Goal: Task Accomplishment & Management: Manage account settings

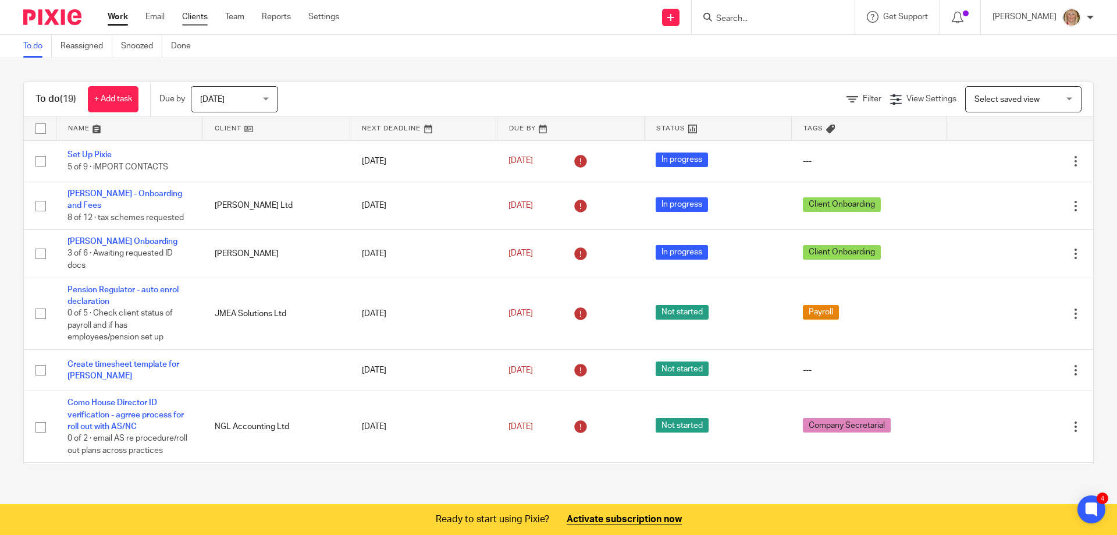
click at [198, 16] on link "Clients" at bounding box center [195, 17] width 26 height 12
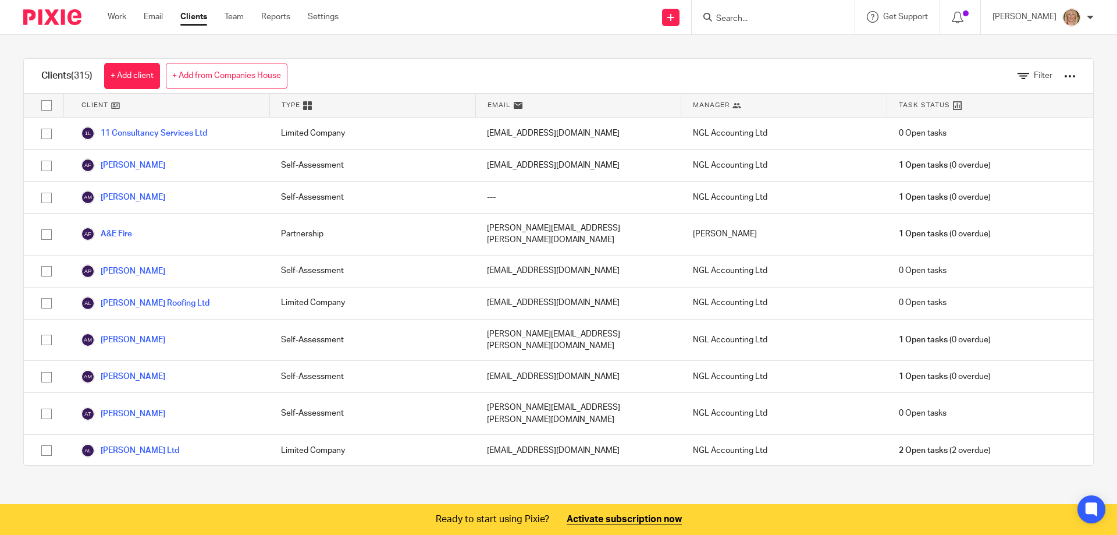
click at [764, 26] on div at bounding box center [773, 17] width 163 height 34
click at [764, 22] on input "Search" at bounding box center [767, 19] width 105 height 10
type input "carin"
click at [815, 48] on link at bounding box center [785, 45] width 144 height 17
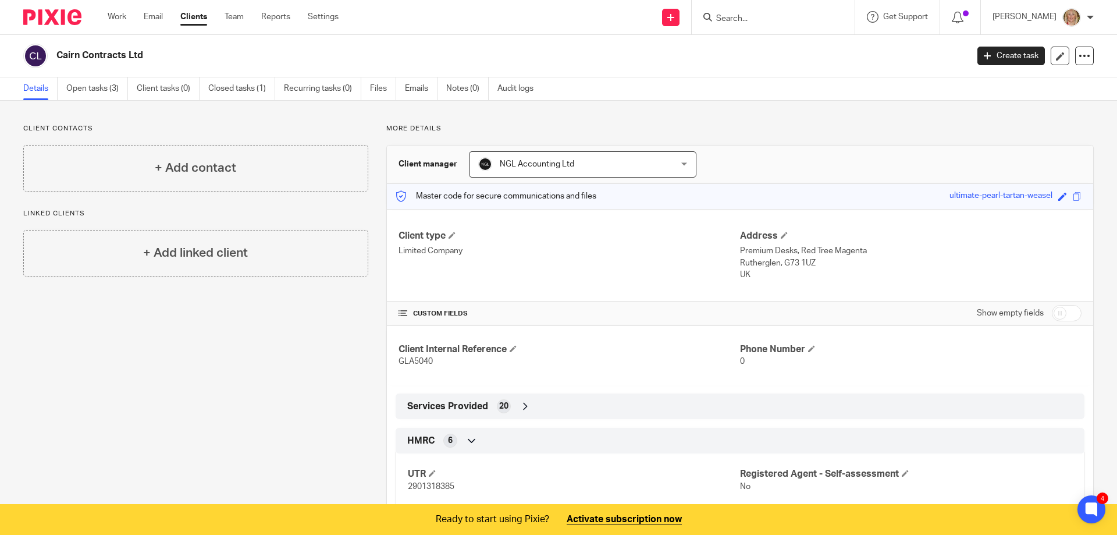
click at [745, 16] on input "Search" at bounding box center [767, 19] width 105 height 10
type input "ngl"
click at [795, 98] on link at bounding box center [785, 98] width 144 height 17
click at [1073, 195] on span at bounding box center [1077, 196] width 9 height 9
click at [1089, 514] on icon at bounding box center [1091, 508] width 13 height 15
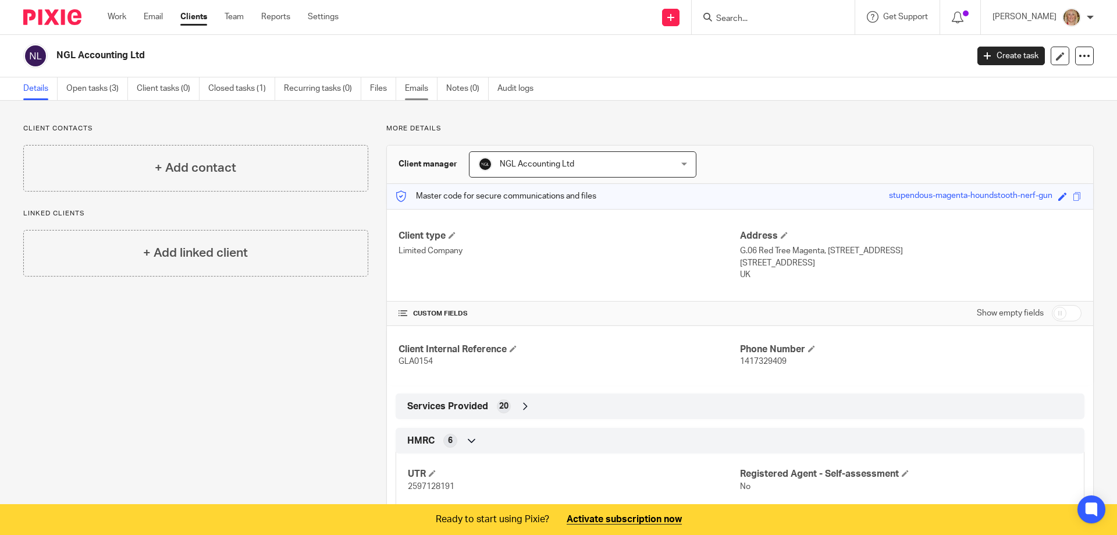
click at [419, 90] on link "Emails" at bounding box center [421, 88] width 33 height 23
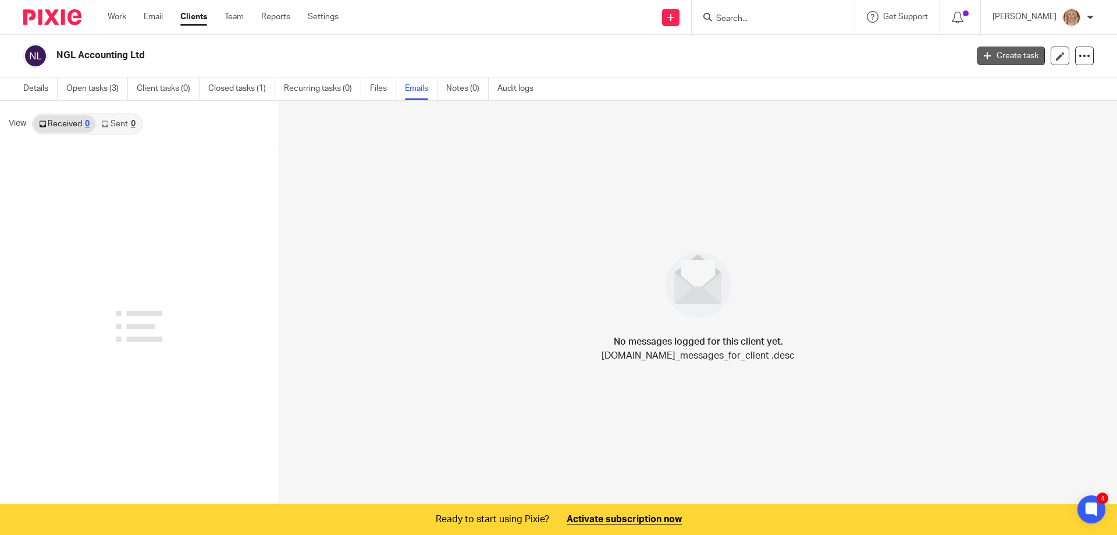
click at [984, 55] on icon at bounding box center [987, 55] width 7 height 7
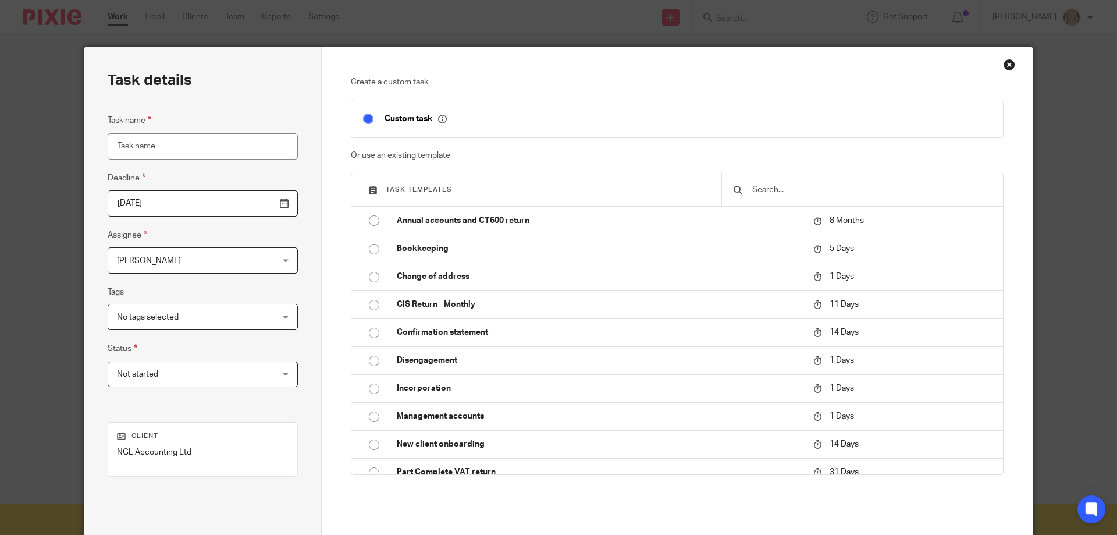
click at [1012, 64] on div "Create a custom task Custom task Or use an existing template Task templates Ann…" at bounding box center [677, 324] width 711 height 554
click at [1003, 64] on div "Close this dialog window" at bounding box center [1009, 65] width 12 height 12
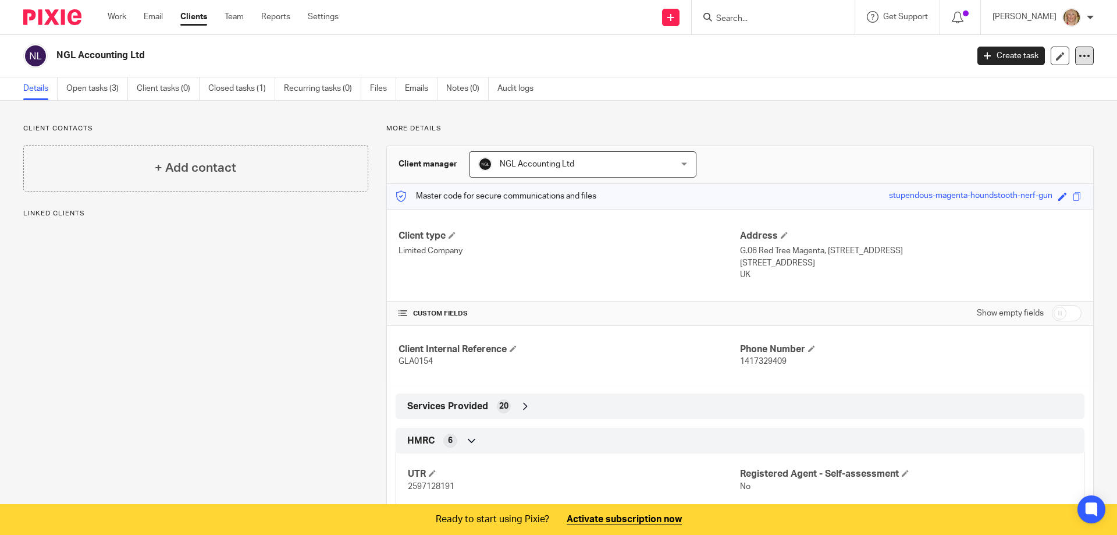
click at [1078, 58] on icon at bounding box center [1084, 56] width 12 height 12
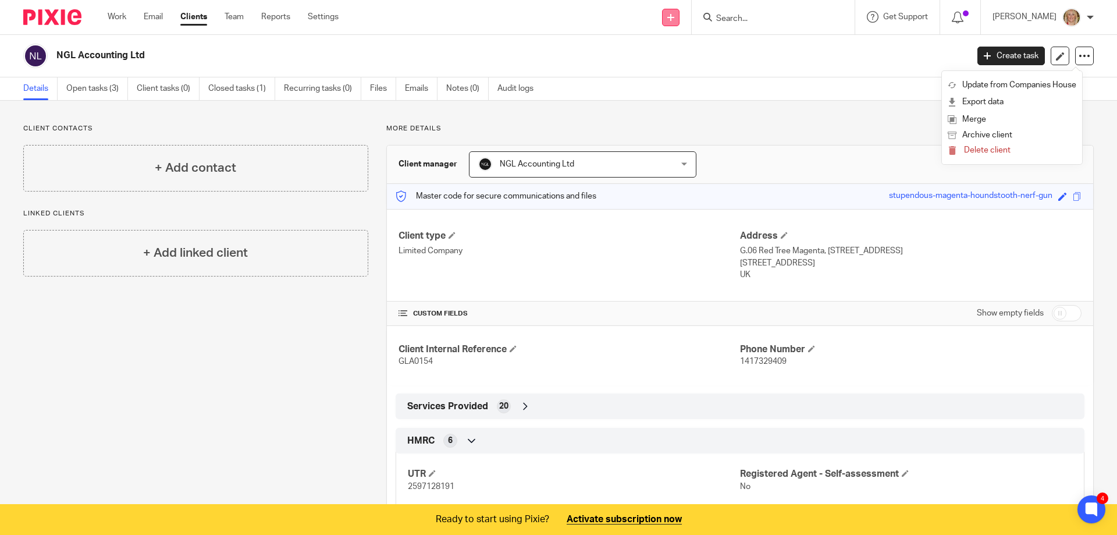
click at [674, 18] on icon at bounding box center [670, 17] width 7 height 7
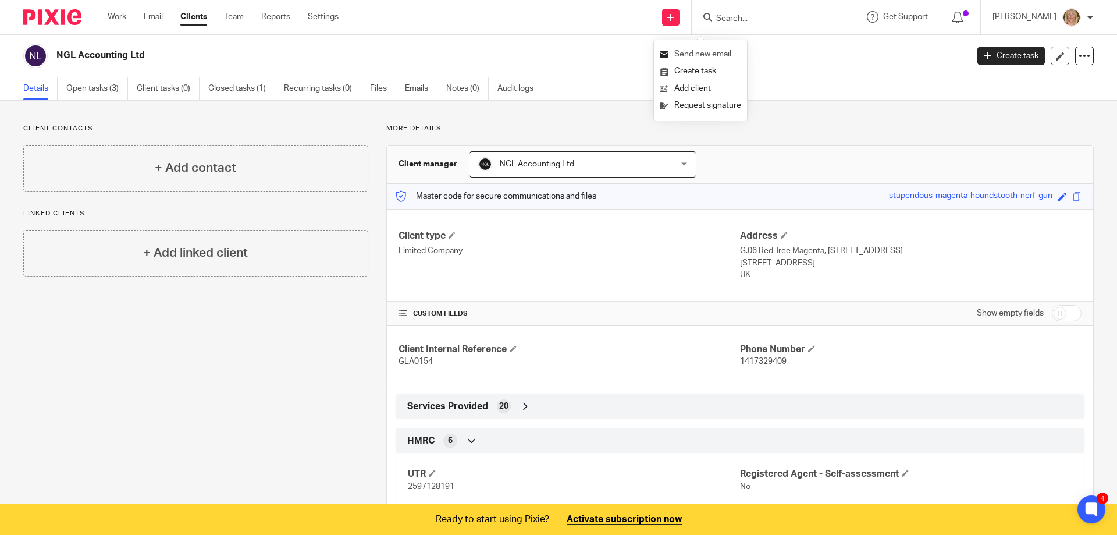
click at [702, 56] on link "Send new email" at bounding box center [700, 54] width 81 height 17
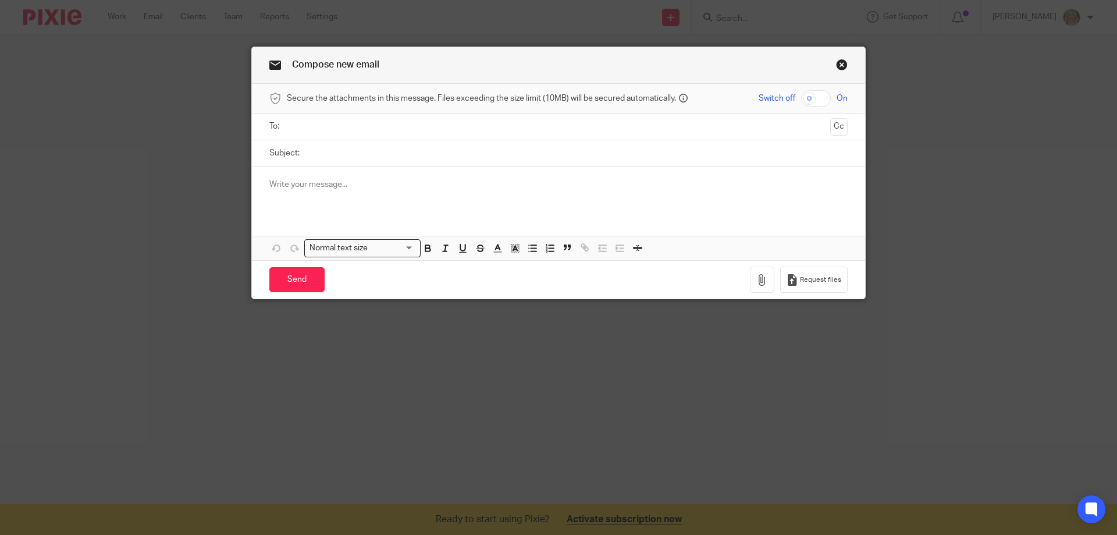
click at [319, 127] on input "text" at bounding box center [558, 126] width 535 height 13
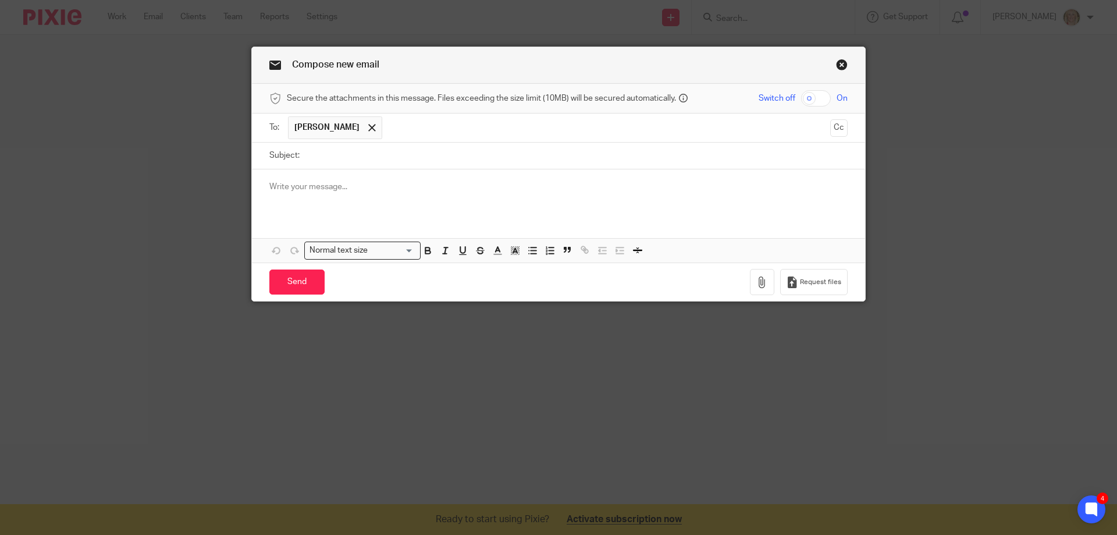
drag, startPoint x: 833, startPoint y: 66, endPoint x: 852, endPoint y: 76, distance: 20.8
click at [836, 66] on link "Close this dialog window" at bounding box center [842, 67] width 12 height 16
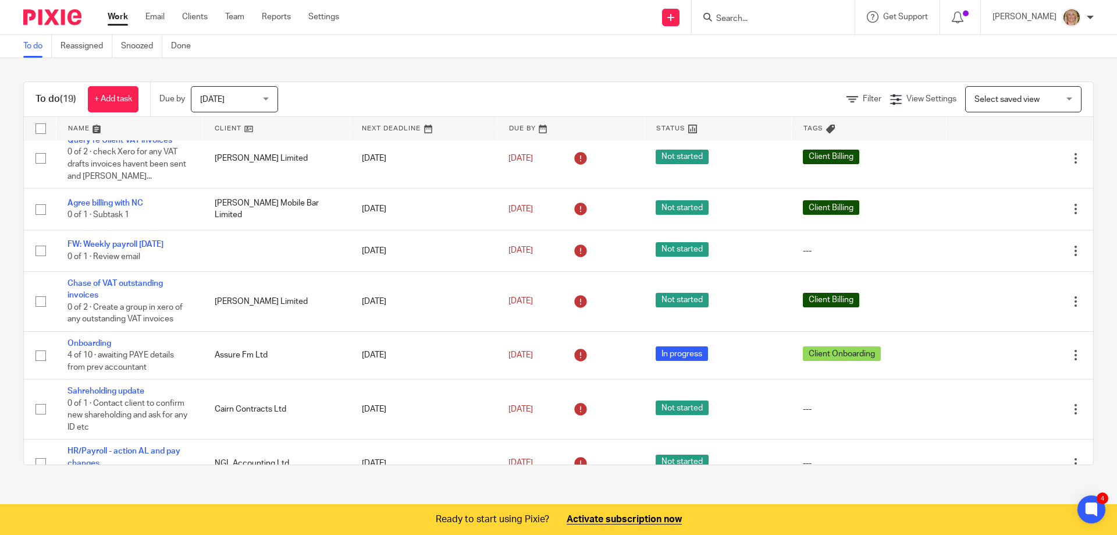
scroll to position [728, 0]
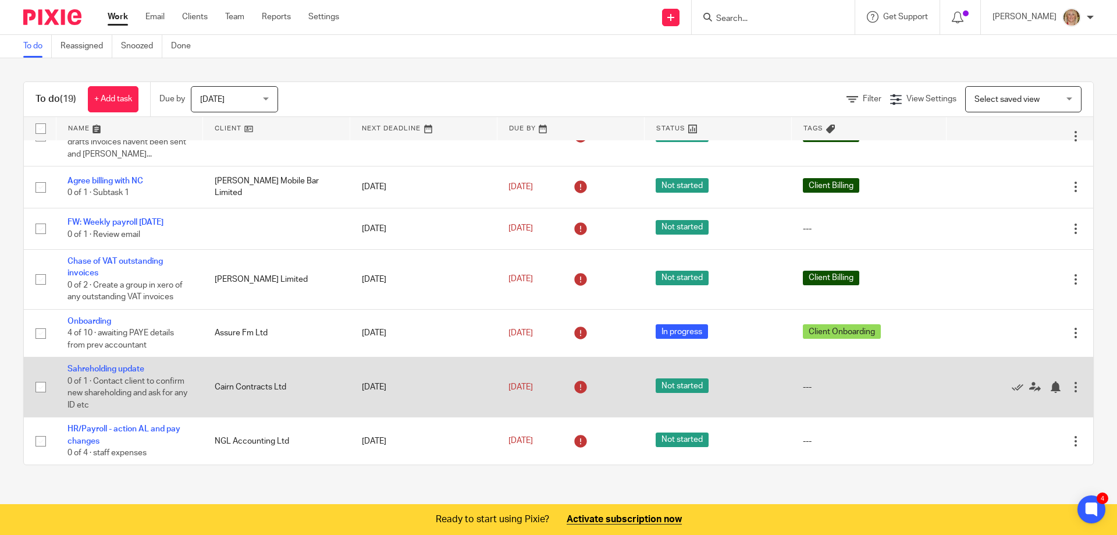
click at [255, 384] on td "Cairn Contracts Ltd" at bounding box center [276, 387] width 147 height 60
click at [131, 369] on link "Sahreholding update" at bounding box center [105, 369] width 77 height 8
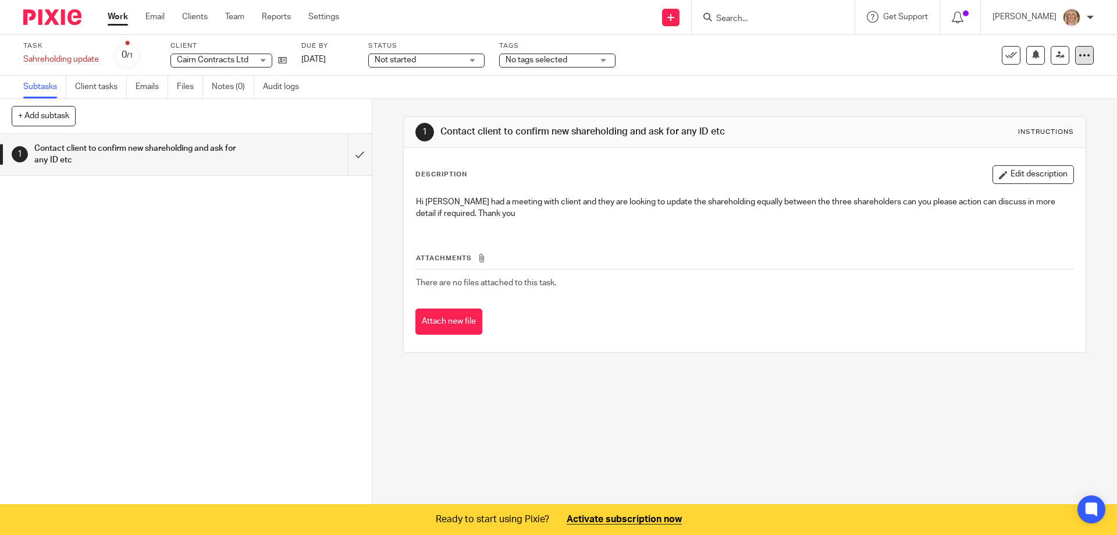
click at [1078, 54] on icon at bounding box center [1084, 55] width 12 height 12
click at [1013, 120] on link "Advanced task editor" at bounding box center [1032, 119] width 77 height 8
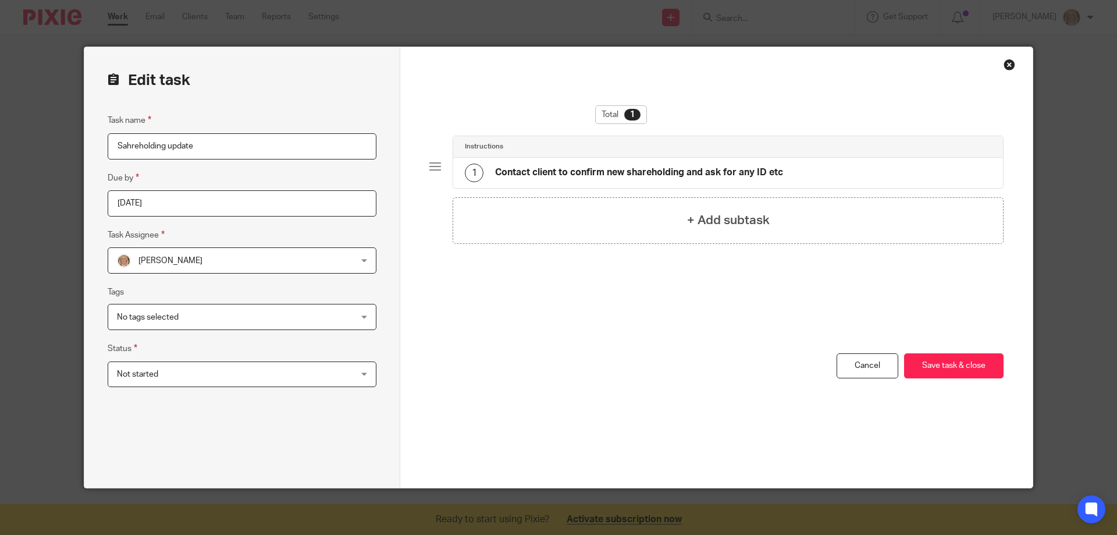
click at [357, 379] on div "Not started Not started" at bounding box center [242, 374] width 269 height 26
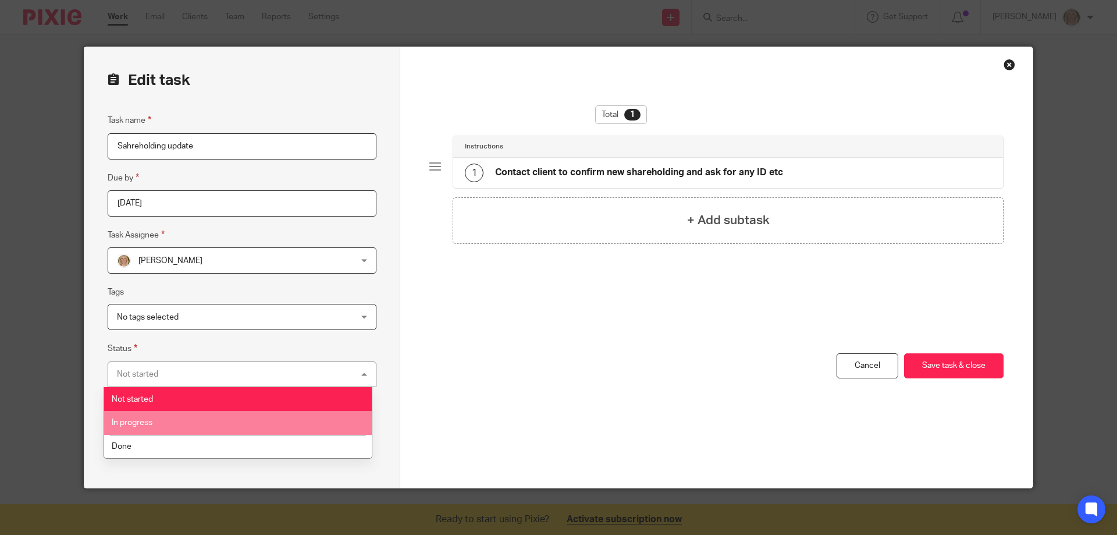
click at [182, 425] on li "In progress" at bounding box center [238, 423] width 268 height 24
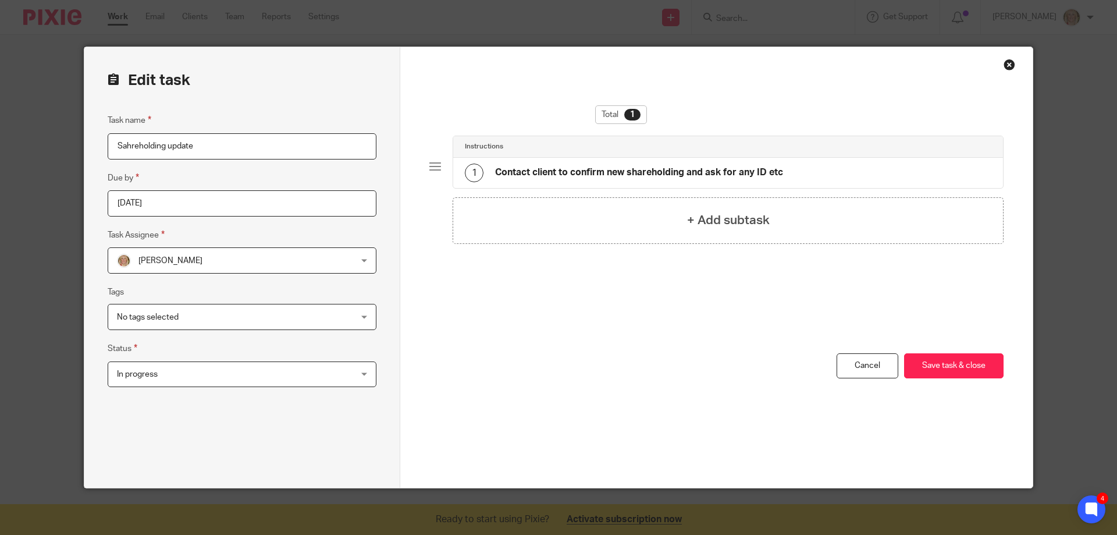
click at [672, 169] on h4 "Contact client to confirm new shareholding and ask for any ID etc" at bounding box center [639, 172] width 288 height 12
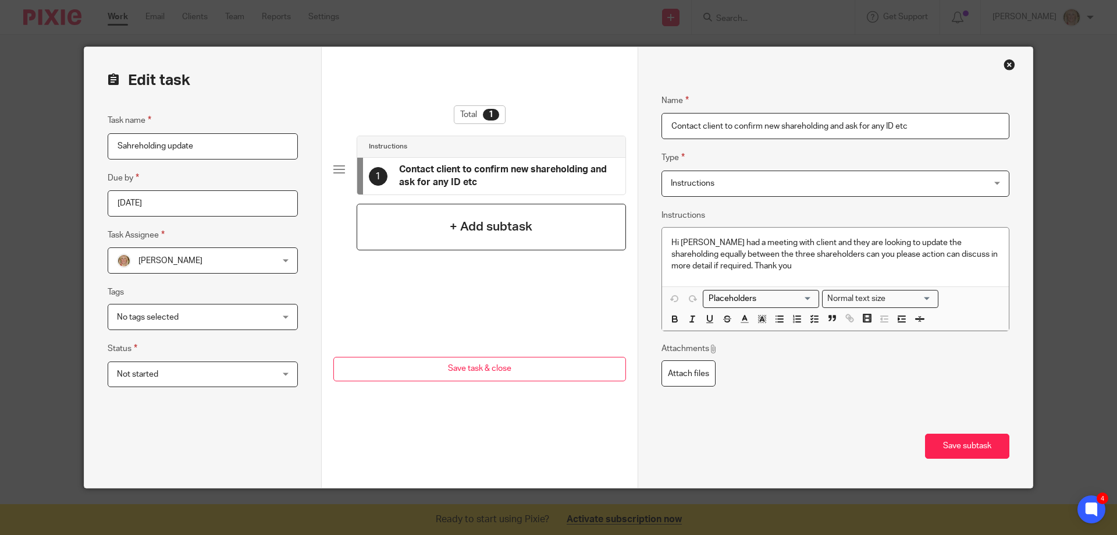
click at [450, 225] on h4 "+ Add subtask" at bounding box center [491, 227] width 83 height 18
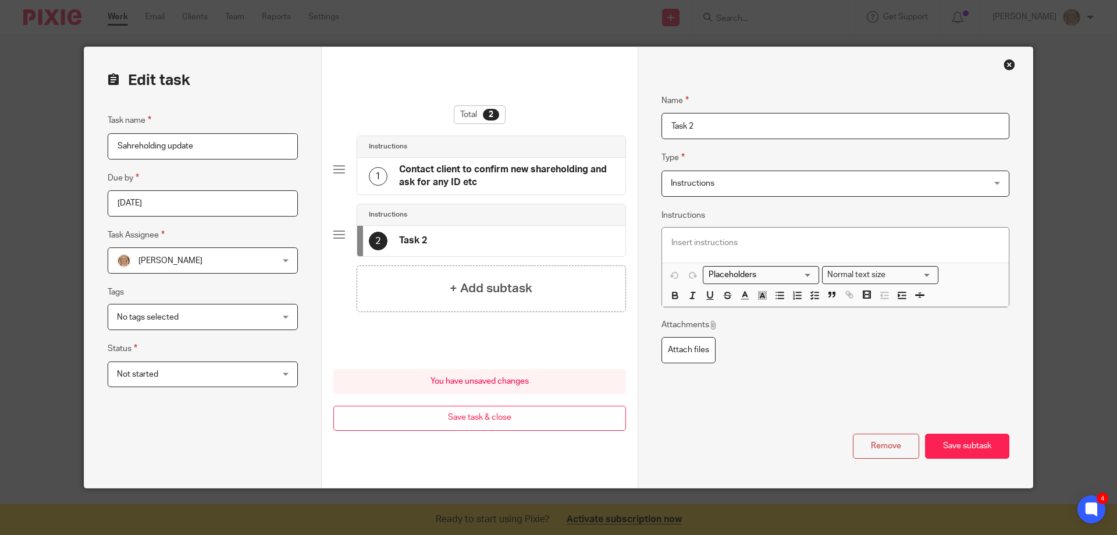
drag, startPoint x: 696, startPoint y: 129, endPoint x: 653, endPoint y: 129, distance: 43.0
click at [653, 129] on div "Name Contact client to confirm new shareholding and ask for any ID etc Type Ins…" at bounding box center [835, 267] width 395 height 440
click at [728, 130] on input "Await lee and" at bounding box center [835, 126] width 348 height 26
click at [703, 122] on input "Await lee and" at bounding box center [835, 126] width 348 height 26
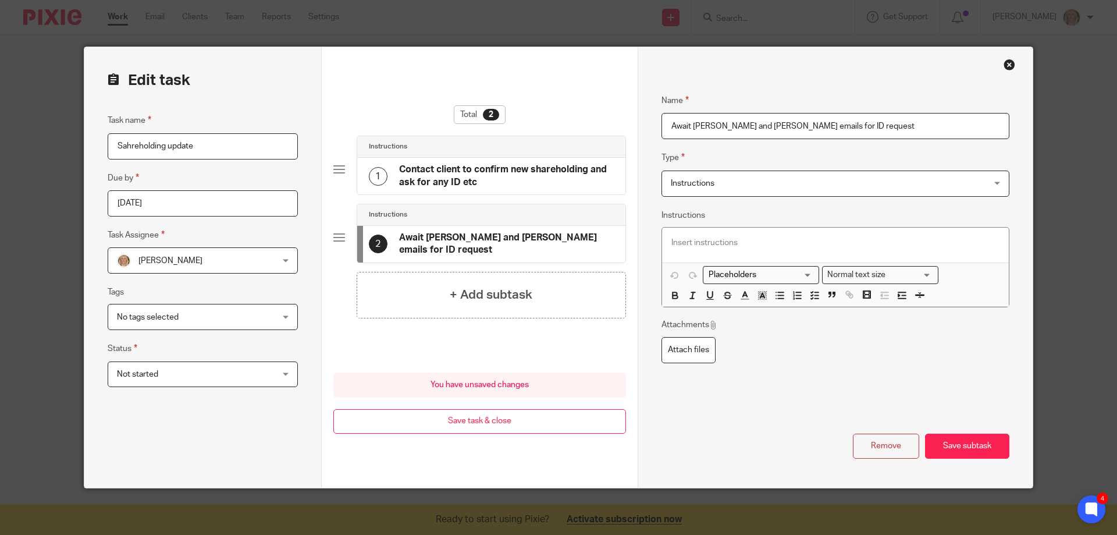
click at [687, 123] on input "Await lee cunningham and David kerr emails for ID request" at bounding box center [835, 126] width 348 height 26
click at [688, 122] on input "Await lee cunningham and David kerr emails for ID request" at bounding box center [835, 126] width 348 height 26
type input "Awaiting [PERSON_NAME] and [PERSON_NAME] emails for ID request"
drag, startPoint x: 936, startPoint y: 453, endPoint x: 895, endPoint y: 450, distance: 40.9
click at [936, 453] on button "Save subtask" at bounding box center [967, 445] width 84 height 25
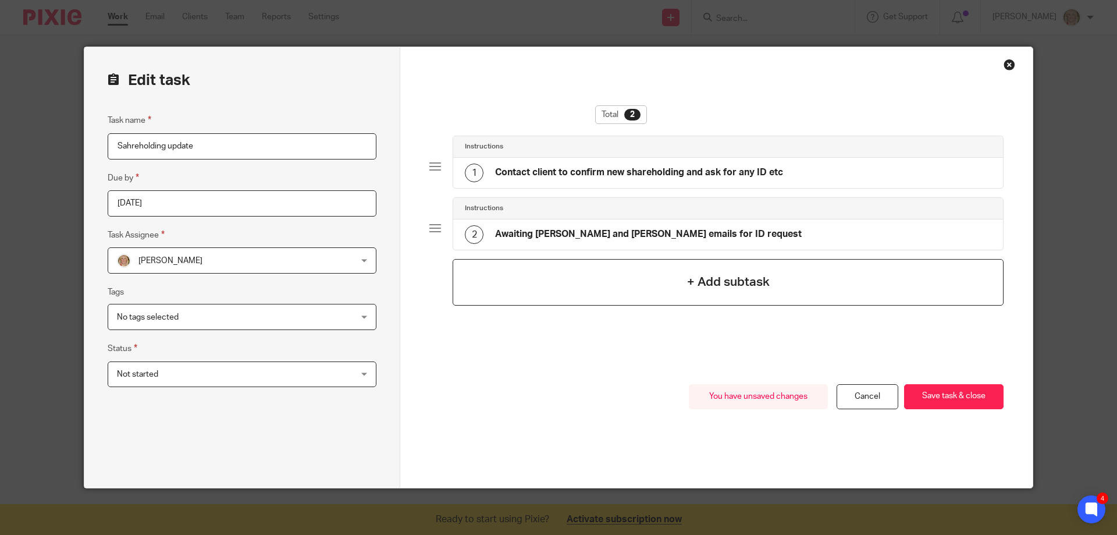
click at [687, 282] on h4 "+ Add subtask" at bounding box center [728, 282] width 83 height 18
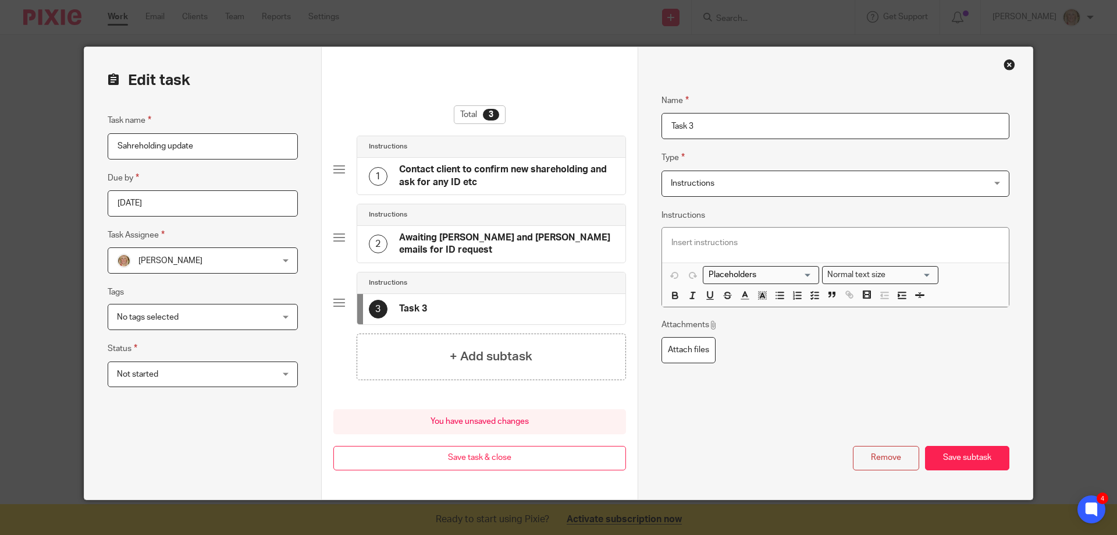
drag, startPoint x: 690, startPoint y: 126, endPoint x: 657, endPoint y: 124, distance: 32.7
click at [661, 124] on input "Task 3" at bounding box center [835, 126] width 348 height 26
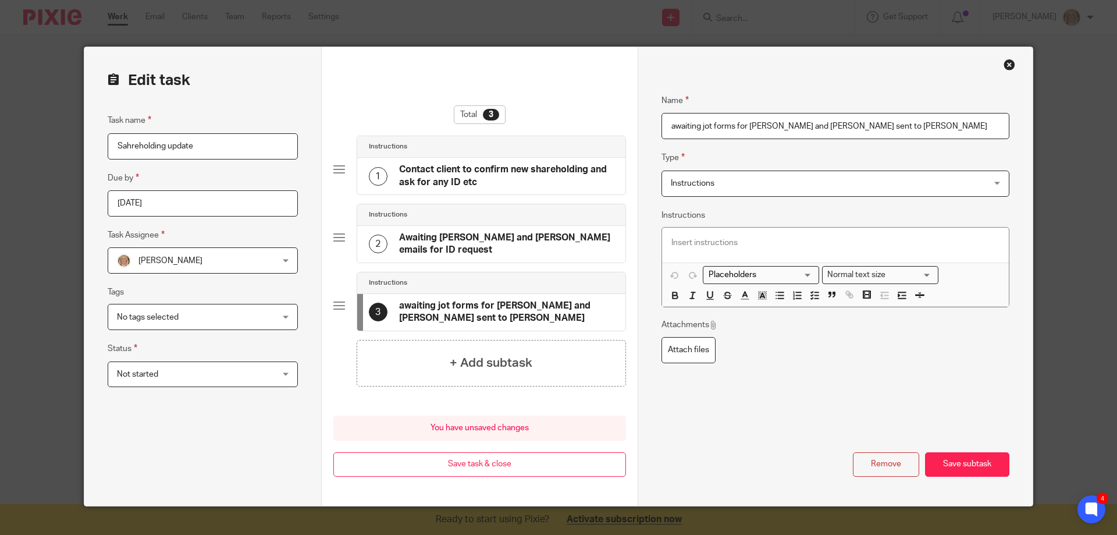
type input "awaiting jot forms for [PERSON_NAME] and [PERSON_NAME] sent to [PERSON_NAME]"
click at [962, 466] on button "Save subtask" at bounding box center [967, 464] width 84 height 25
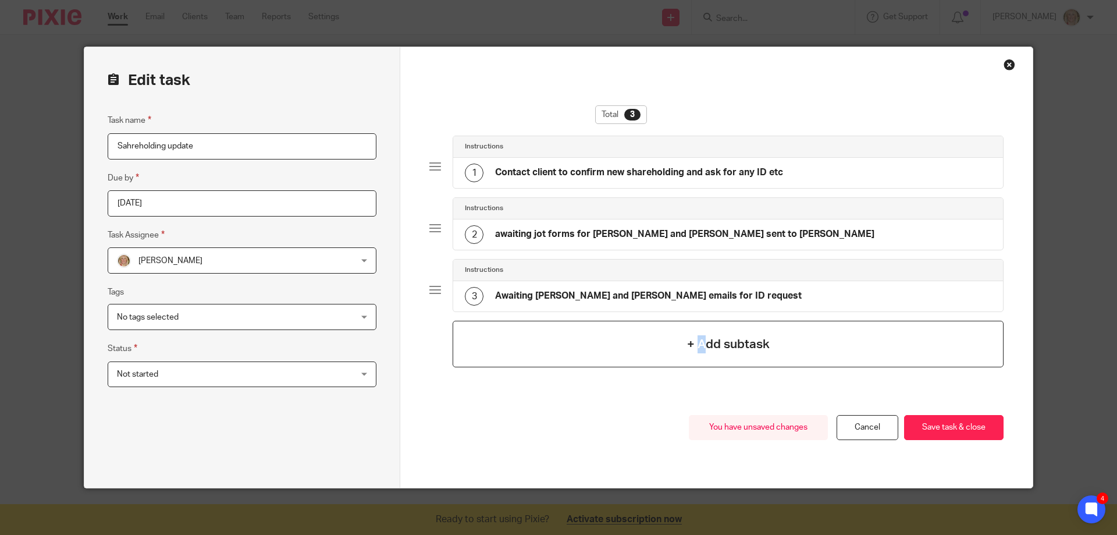
click at [698, 342] on h4 "+ Add subtask" at bounding box center [728, 344] width 83 height 18
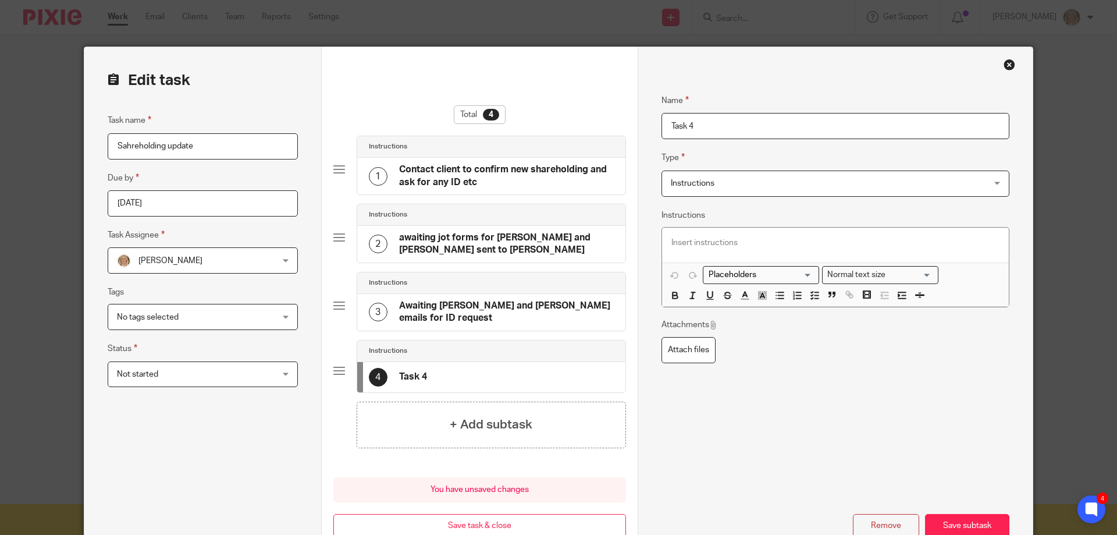
drag, startPoint x: 710, startPoint y: 128, endPoint x: 633, endPoint y: 125, distance: 77.4
click at [638, 125] on div "Name Contact client to confirm new shareholding and ask for any ID etc Type Ins…" at bounding box center [835, 307] width 395 height 520
type input "Request ID for both directors"
click at [956, 525] on button "Save subtask" at bounding box center [967, 526] width 84 height 25
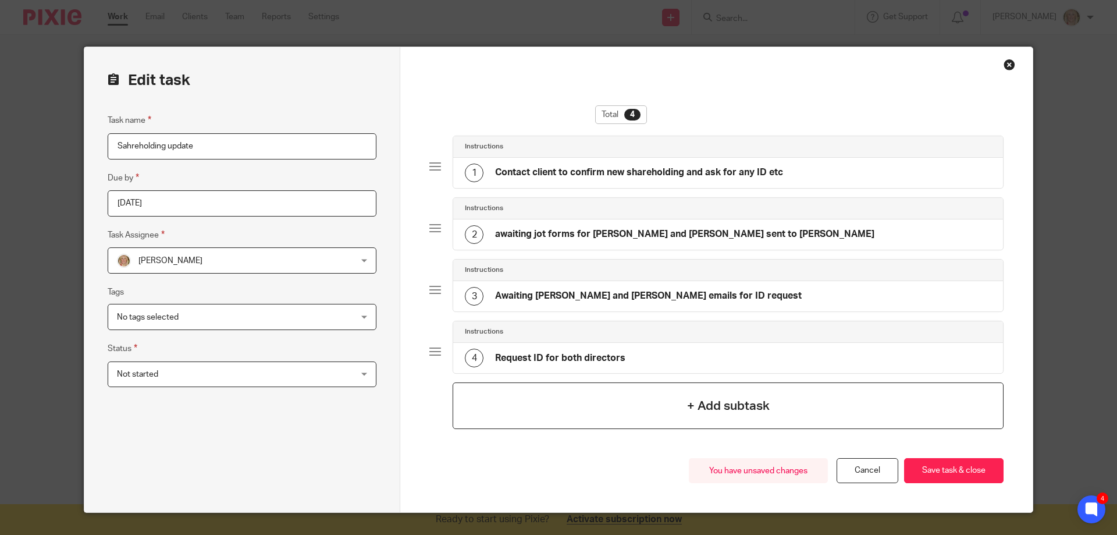
click at [678, 408] on div "+ Add subtask" at bounding box center [728, 405] width 551 height 47
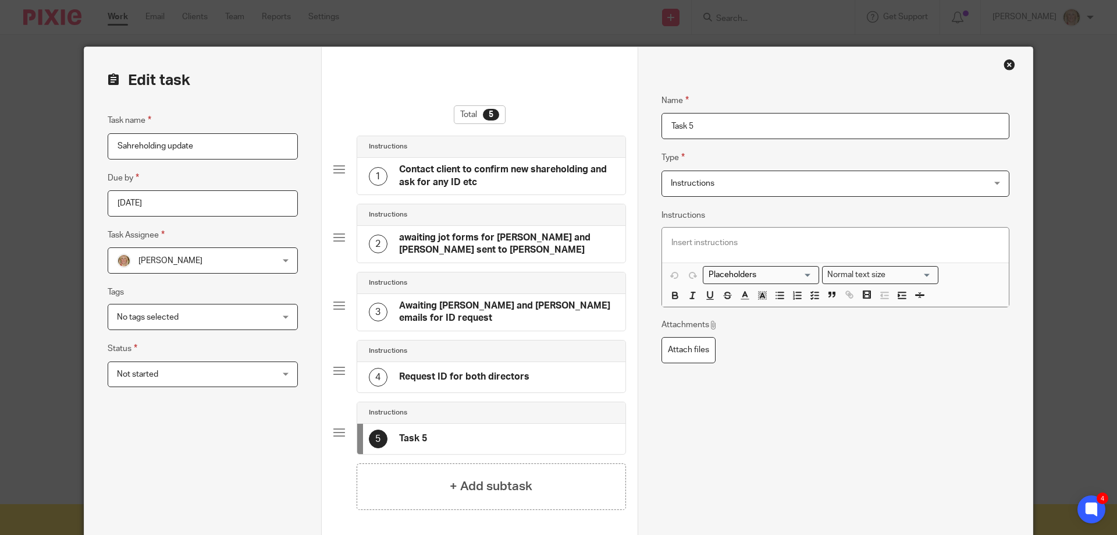
drag, startPoint x: 735, startPoint y: 127, endPoint x: 665, endPoint y: 129, distance: 69.8
click at [665, 129] on input "Task 5" at bounding box center [835, 126] width 348 height 26
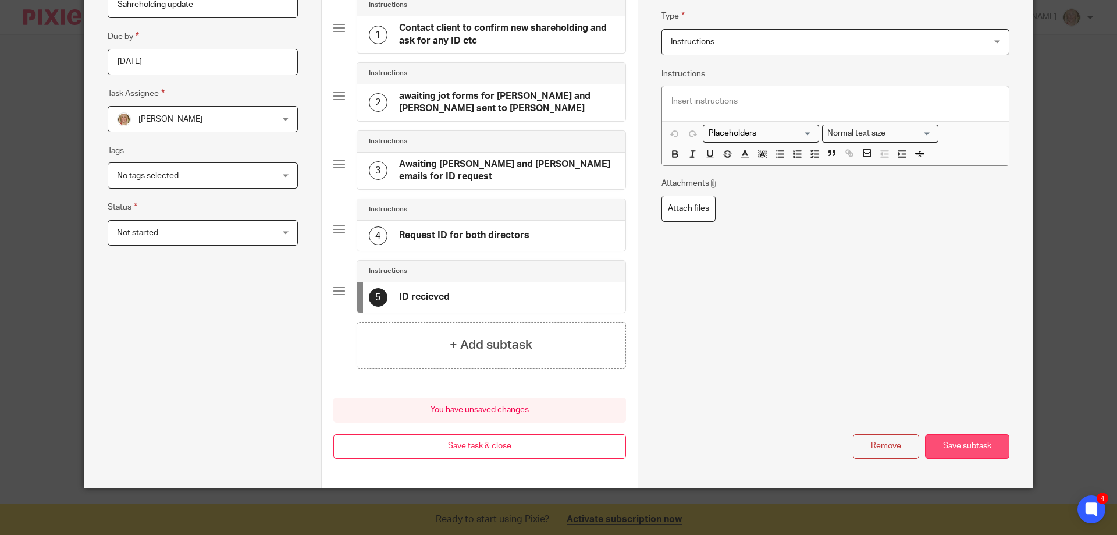
type input "ID recieved"
click at [968, 447] on button "Save subtask" at bounding box center [967, 446] width 84 height 25
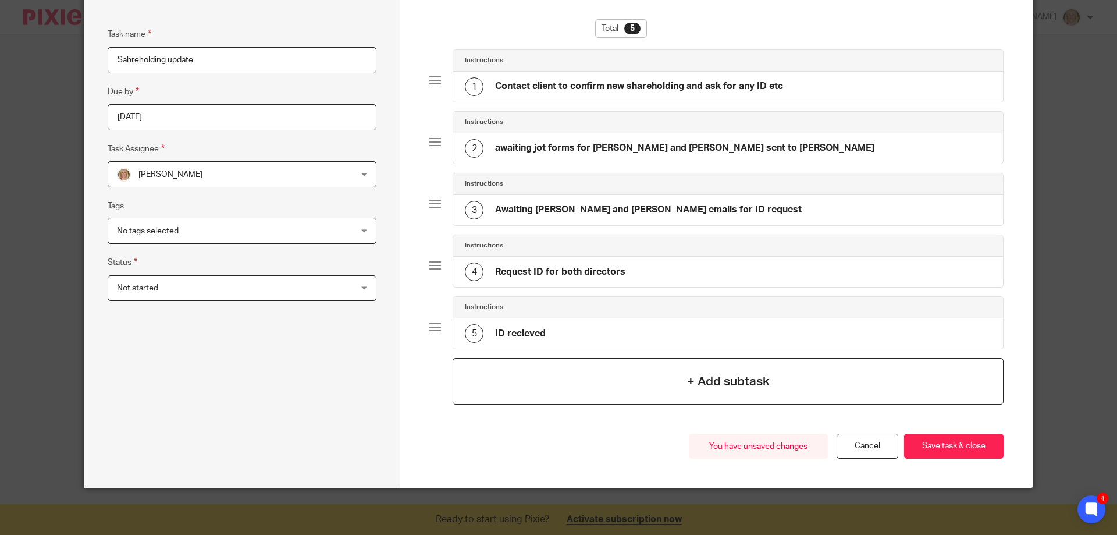
click at [697, 383] on h4 "+ Add subtask" at bounding box center [728, 381] width 83 height 18
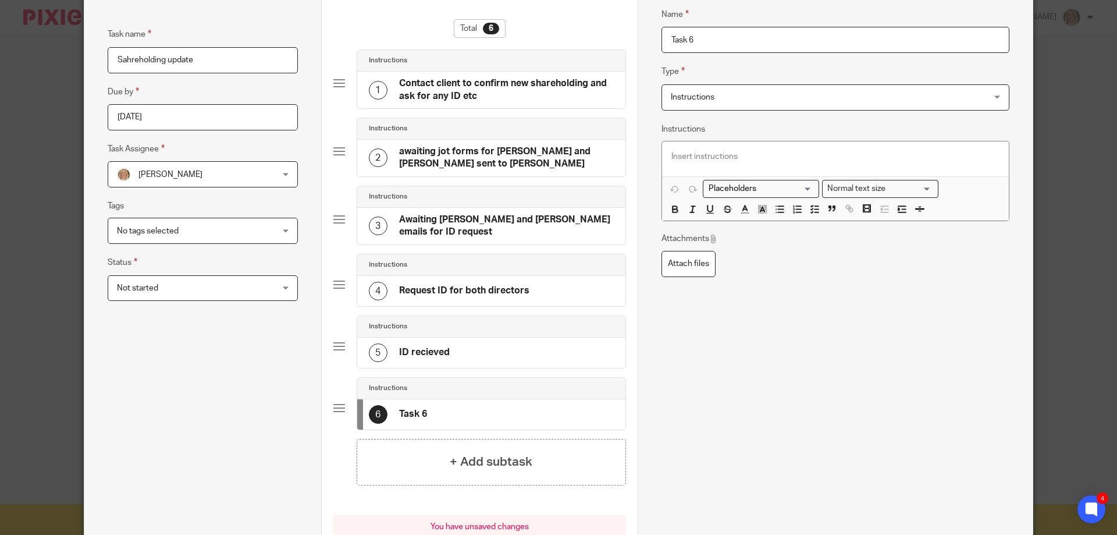
drag, startPoint x: 713, startPoint y: 42, endPoint x: 654, endPoint y: 38, distance: 59.5
click at [651, 37] on div "Name Contact client to confirm new shareholding and ask for any ID etc Type Ins…" at bounding box center [835, 283] width 395 height 644
type input "s"
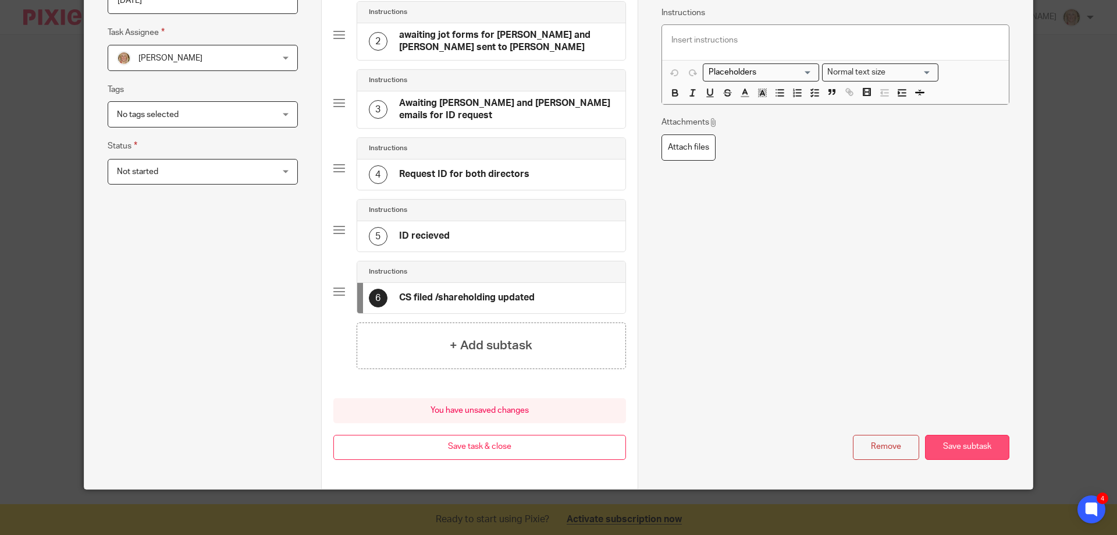
type input "CS filed /shareholding updated"
click at [948, 450] on button "Save subtask" at bounding box center [967, 447] width 84 height 25
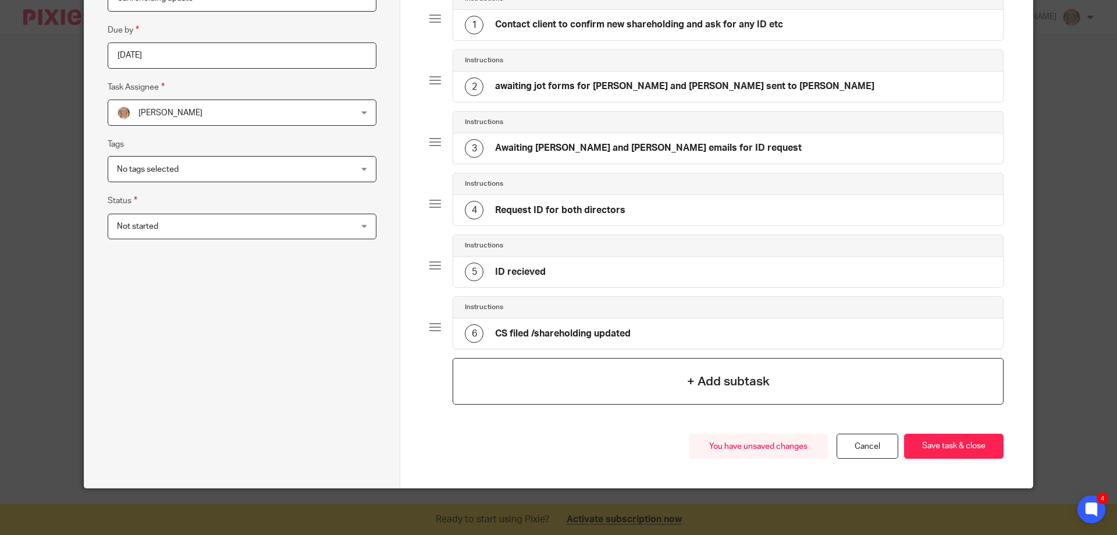
click at [694, 390] on h4 "+ Add subtask" at bounding box center [728, 381] width 83 height 18
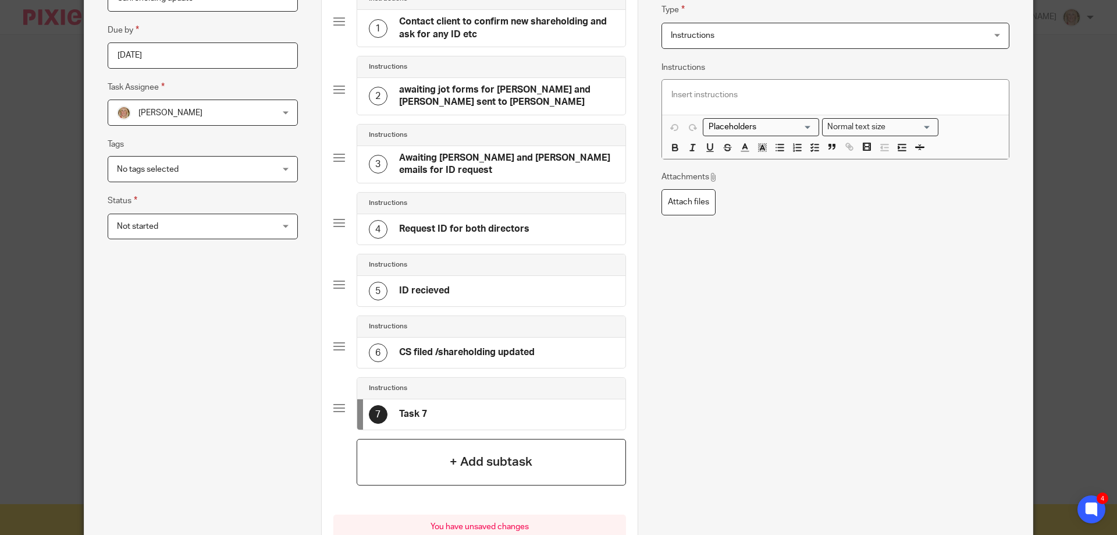
scroll to position [0, 0]
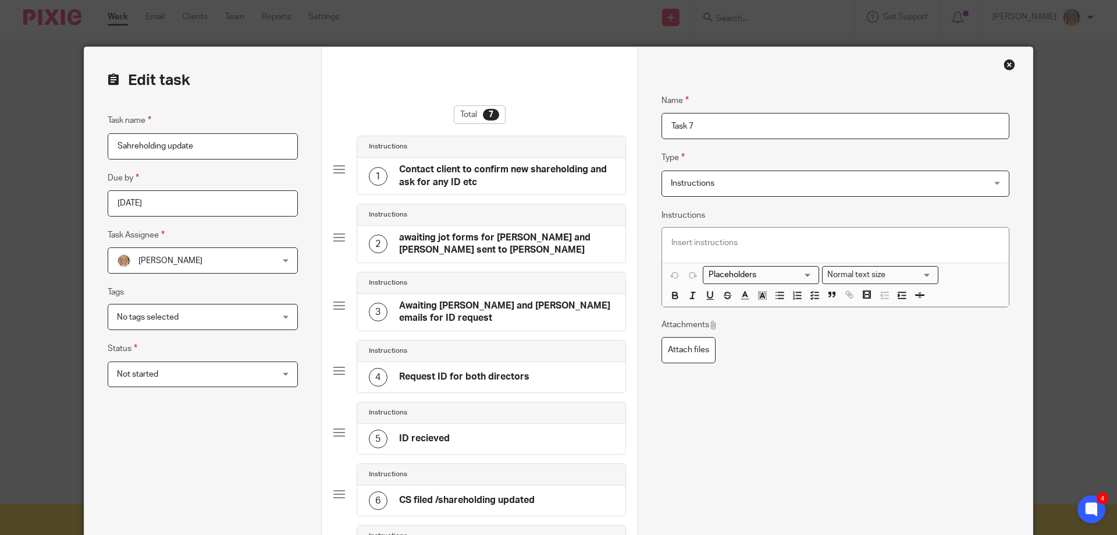
drag, startPoint x: 688, startPoint y: 123, endPoint x: 666, endPoint y: 119, distance: 22.4
click at [666, 119] on input "Task 7" at bounding box center [835, 126] width 348 height 26
type input "c"
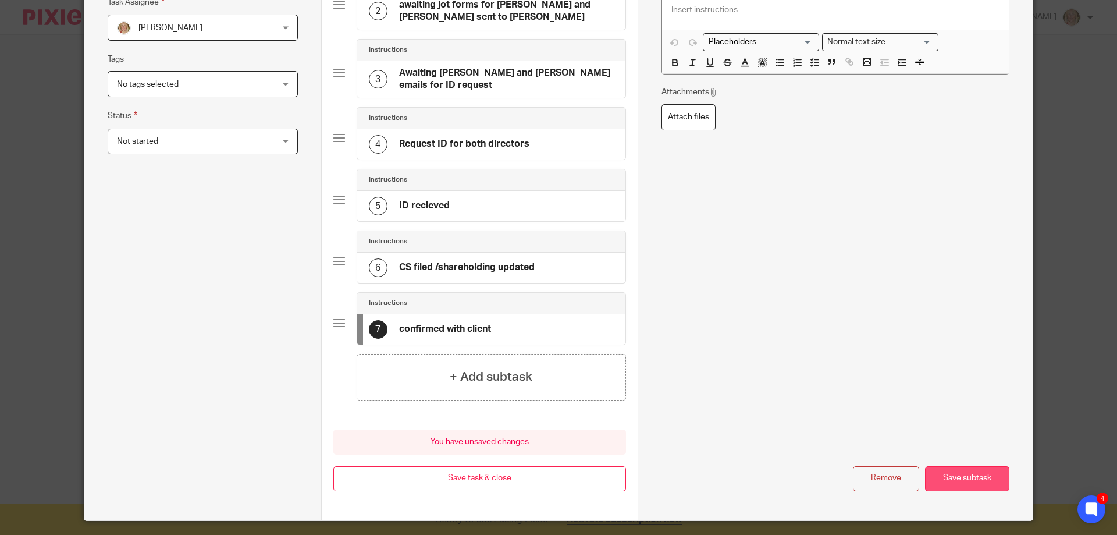
type input "confirmed with client"
click at [962, 482] on button "Save subtask" at bounding box center [967, 478] width 84 height 25
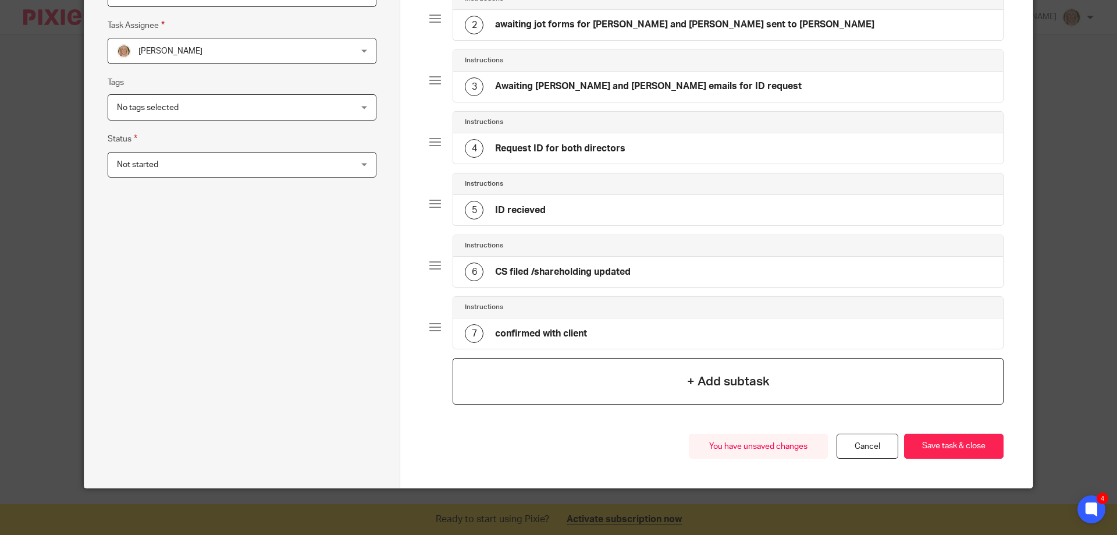
click at [687, 382] on h4 "+ Add subtask" at bounding box center [728, 381] width 83 height 18
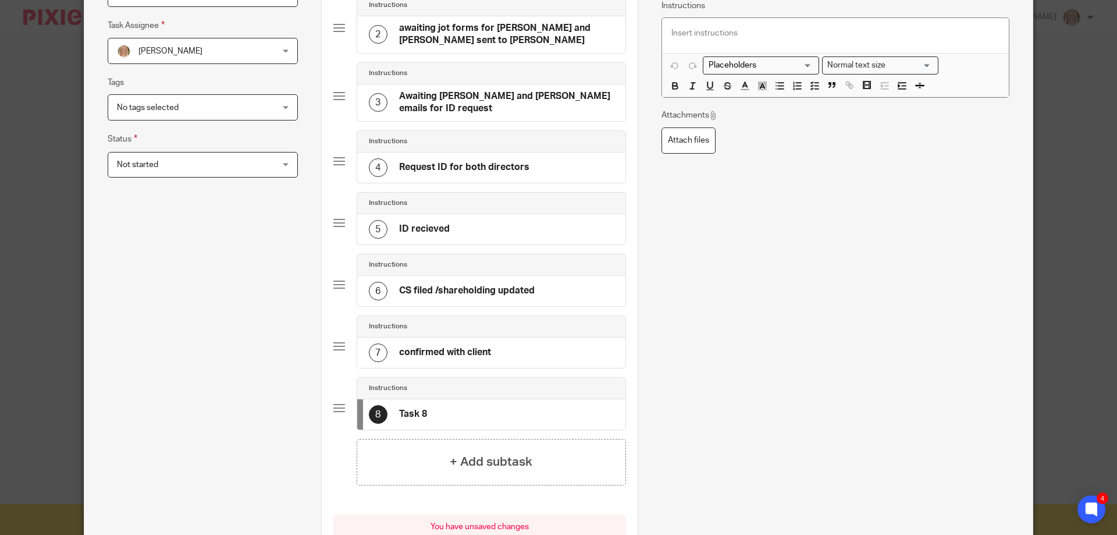
scroll to position [0, 0]
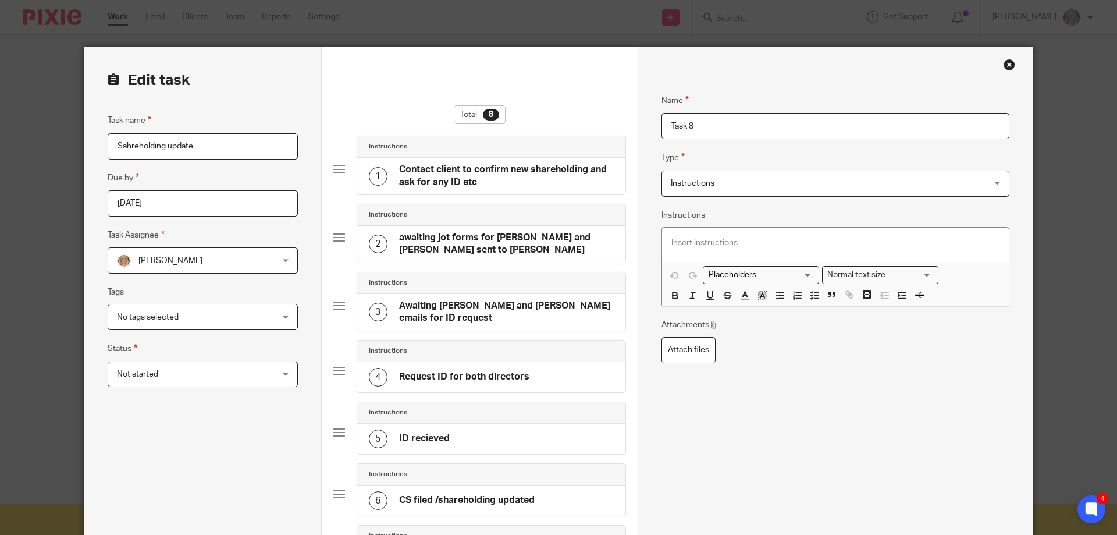
drag, startPoint x: 691, startPoint y: 127, endPoint x: 647, endPoint y: 119, distance: 45.0
click at [647, 119] on div "Name Contact client to confirm new shareholding and ask for any ID etc Type Ins…" at bounding box center [835, 430] width 395 height 767
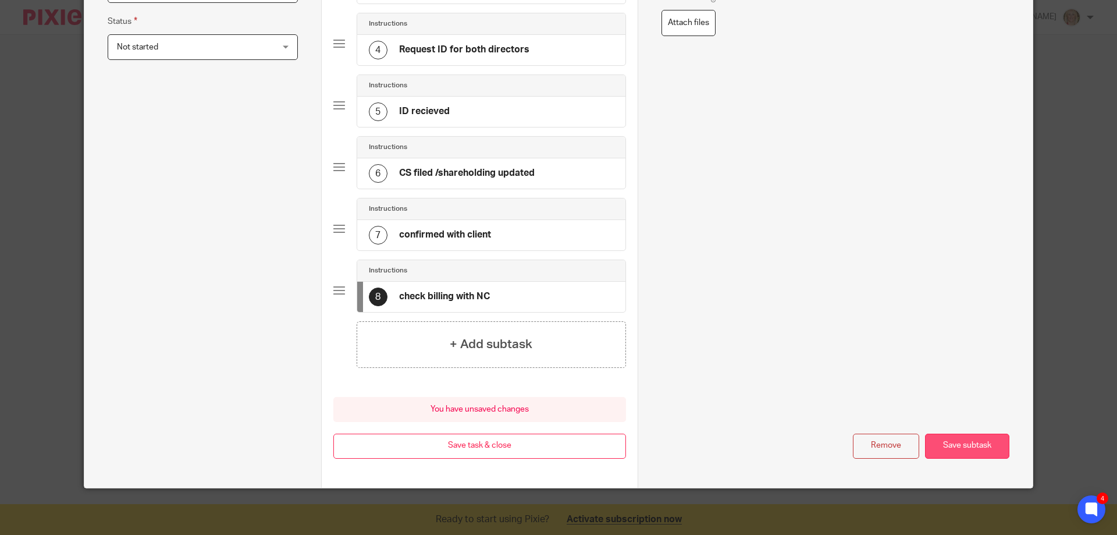
type input "check billing with NC"
click at [954, 443] on button "Save subtask" at bounding box center [967, 445] width 84 height 25
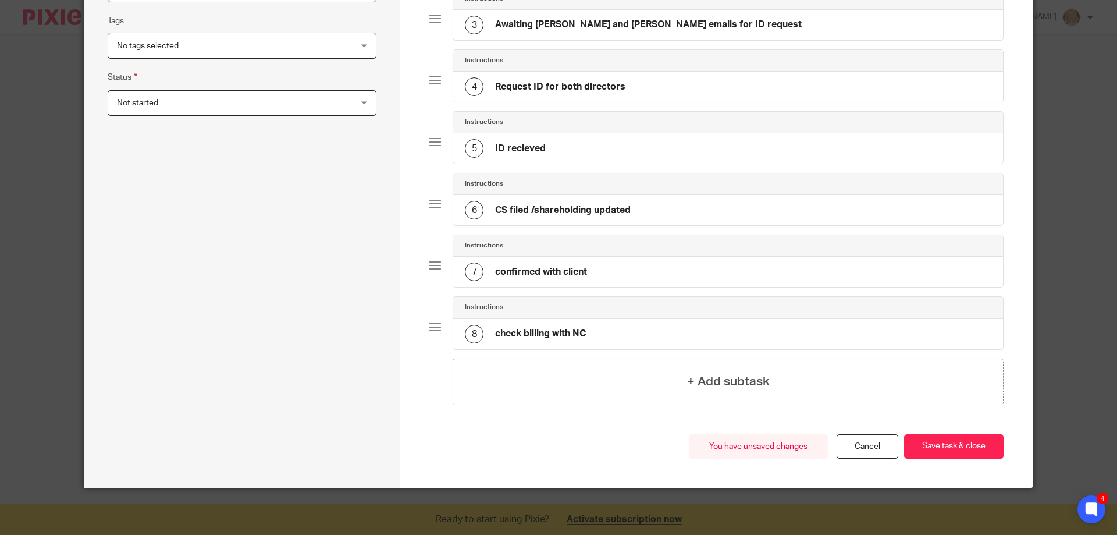
scroll to position [213, 0]
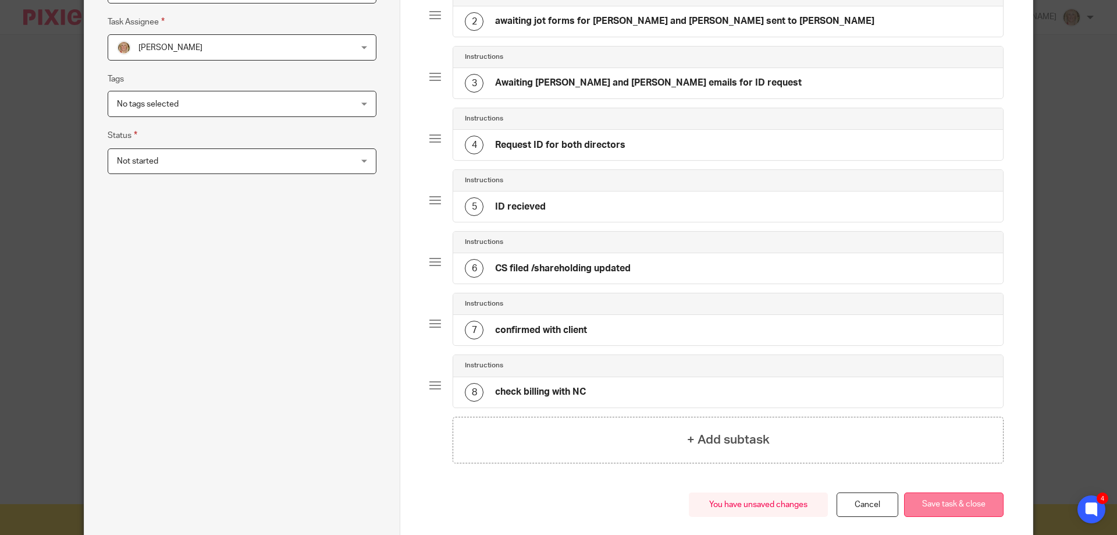
click at [950, 505] on button "Save task & close" at bounding box center [953, 504] width 99 height 25
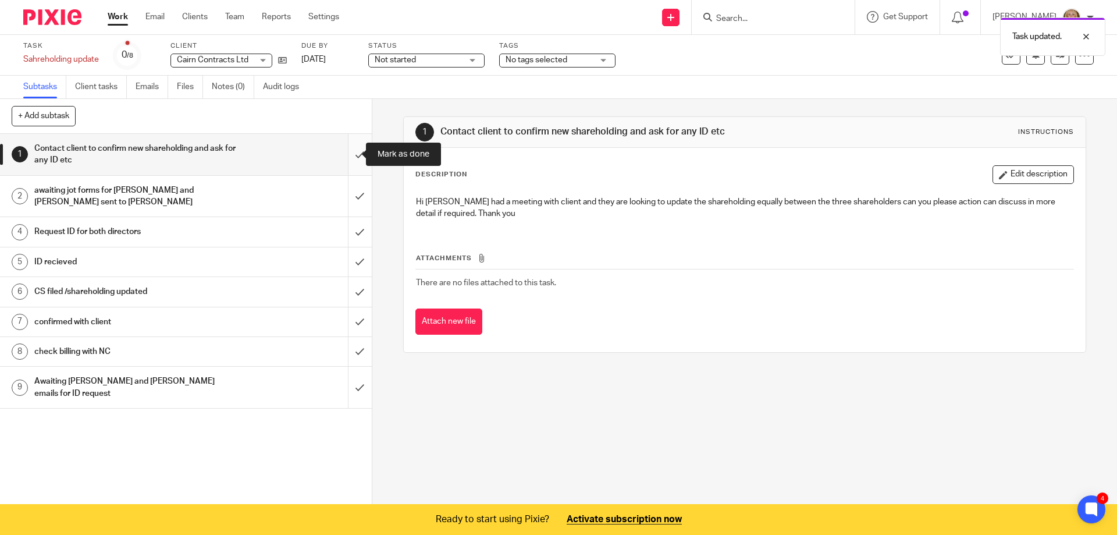
click at [350, 152] on input "submit" at bounding box center [186, 154] width 372 height 41
